Goal: Transaction & Acquisition: Purchase product/service

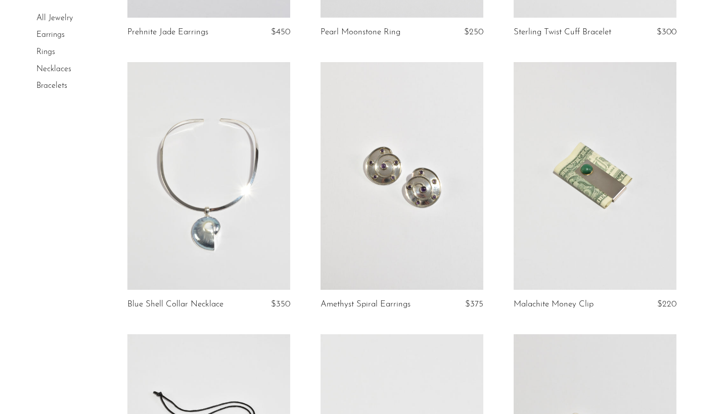
scroll to position [285, 0]
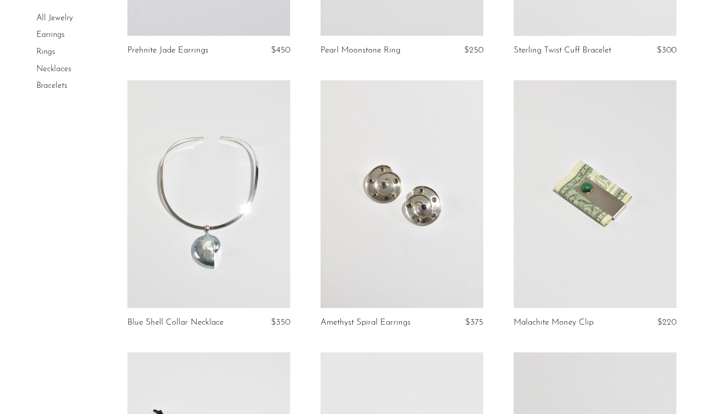
click at [556, 252] on link at bounding box center [594, 194] width 163 height 228
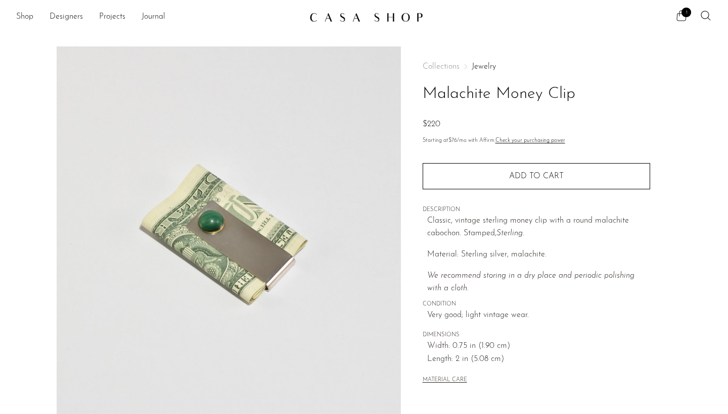
click at [684, 20] on icon at bounding box center [681, 16] width 12 height 12
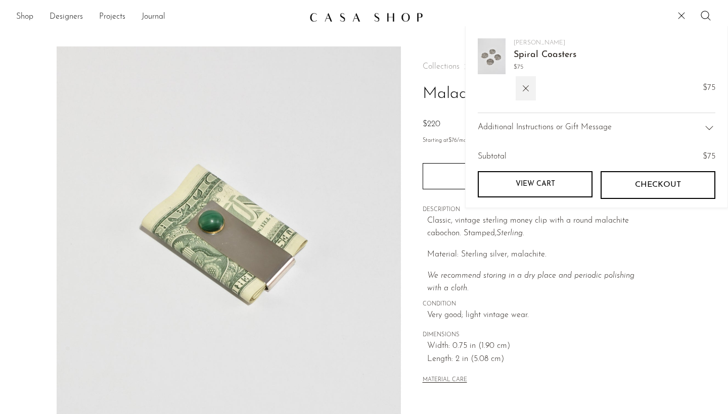
click at [543, 56] on link "Spiral Coasters" at bounding box center [544, 55] width 63 height 9
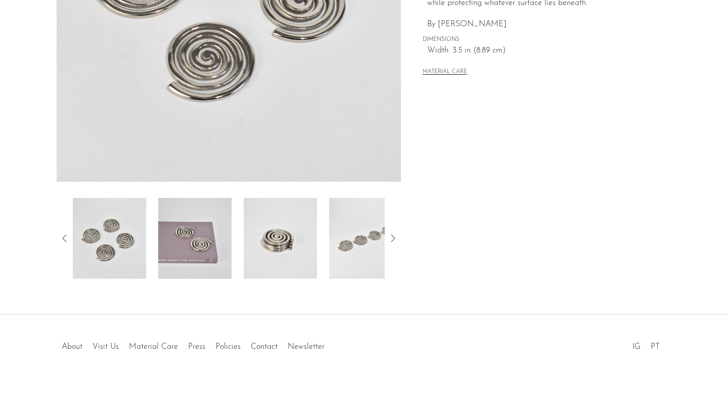
scroll to position [244, 0]
click at [391, 239] on icon at bounding box center [393, 238] width 12 height 12
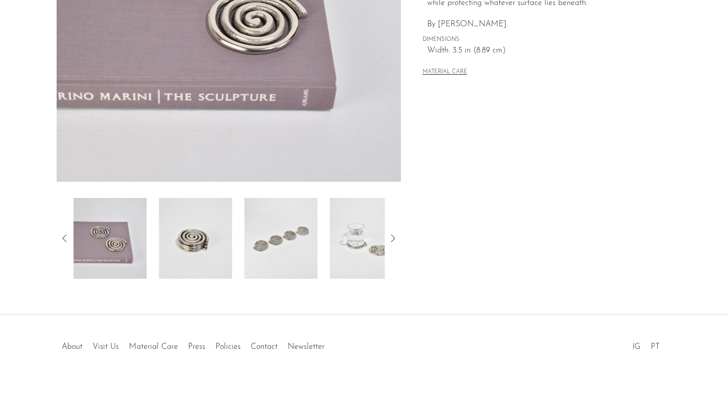
click at [391, 239] on icon at bounding box center [393, 238] width 12 height 12
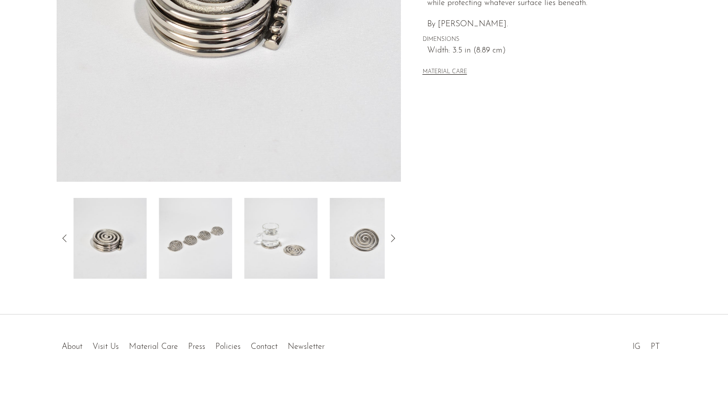
click at [391, 239] on icon at bounding box center [393, 238] width 12 height 12
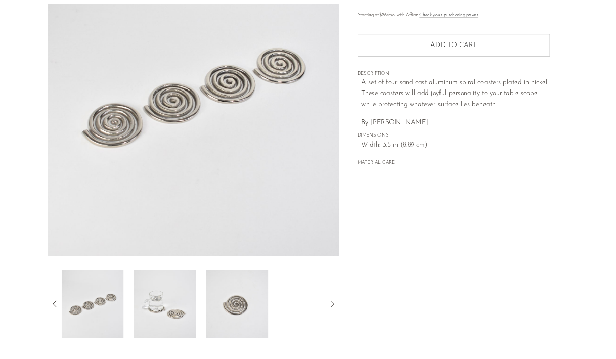
scroll to position [128, 0]
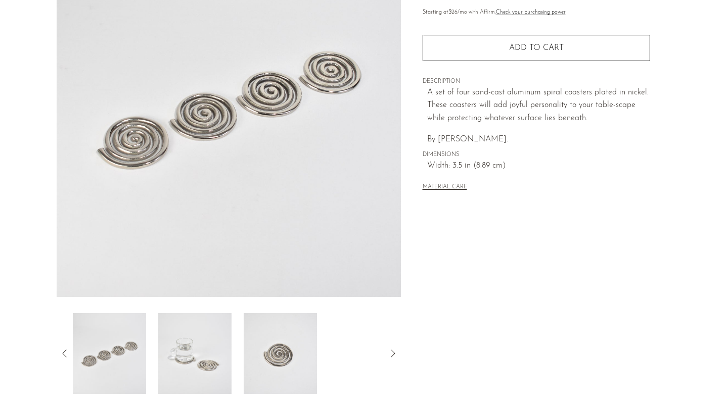
click at [263, 366] on img at bounding box center [280, 353] width 73 height 81
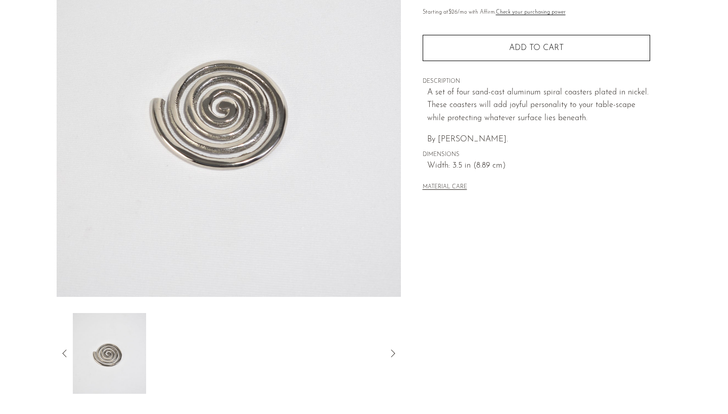
click at [67, 350] on icon at bounding box center [65, 354] width 12 height 12
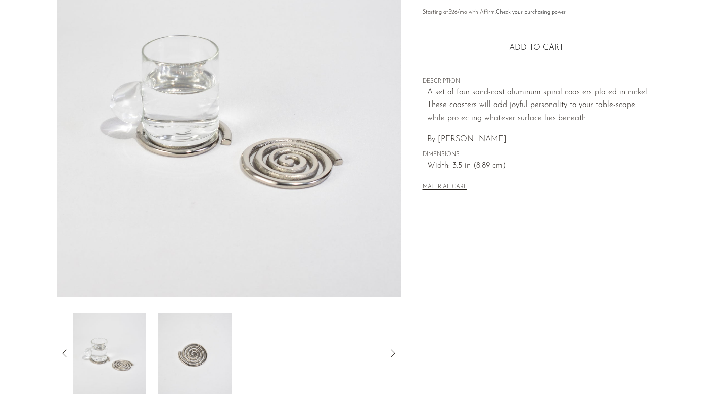
click at [67, 351] on icon at bounding box center [65, 354] width 12 height 12
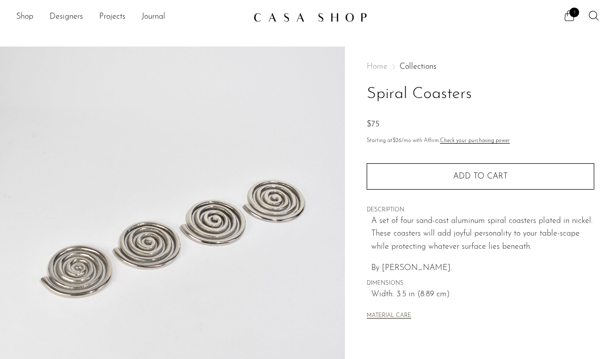
scroll to position [0, 0]
click at [570, 20] on icon at bounding box center [569, 16] width 12 height 12
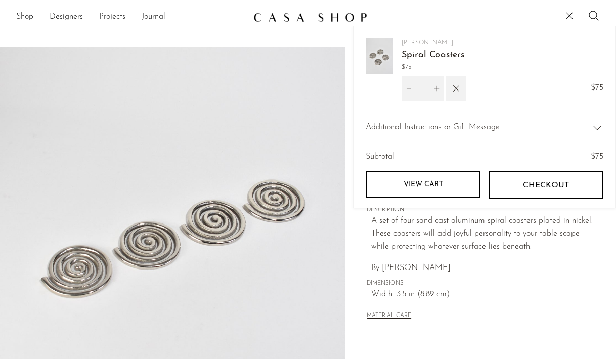
click at [508, 183] on button "Checkout" at bounding box center [545, 184] width 115 height 27
